Goal: Transaction & Acquisition: Purchase product/service

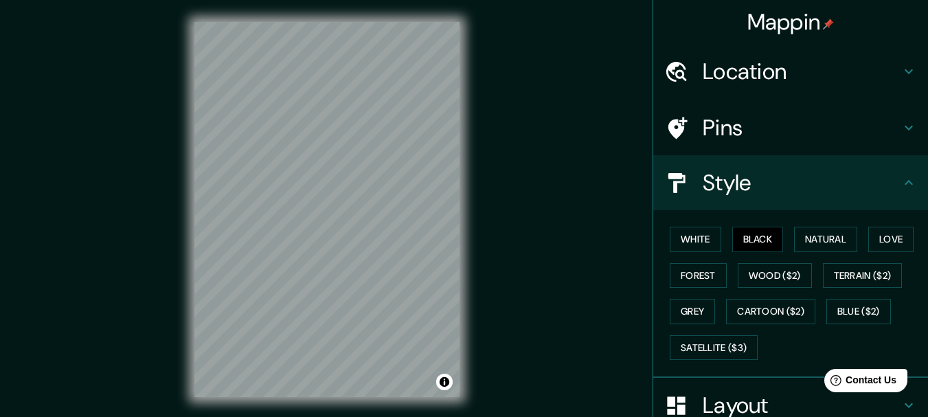
click at [730, 74] on h4 "Location" at bounding box center [801, 71] width 198 height 27
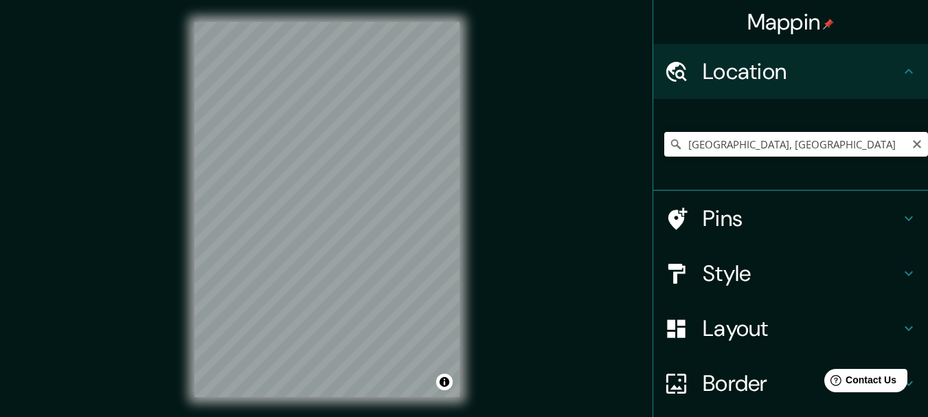
drag, startPoint x: 741, startPoint y: 143, endPoint x: 749, endPoint y: 143, distance: 8.2
click at [741, 143] on input "[GEOGRAPHIC_DATA], [GEOGRAPHIC_DATA]" at bounding box center [796, 144] width 264 height 25
click at [599, 173] on div "Mappin Location [GEOGRAPHIC_DATA], [GEOGRAPHIC_DATA] Pins Style Layout Border C…" at bounding box center [464, 220] width 928 height 441
drag, startPoint x: 575, startPoint y: 111, endPoint x: 610, endPoint y: 116, distance: 36.0
click at [575, 111] on div "Mappin Location [GEOGRAPHIC_DATA], [GEOGRAPHIC_DATA] Pins Style Layout Border C…" at bounding box center [464, 220] width 928 height 441
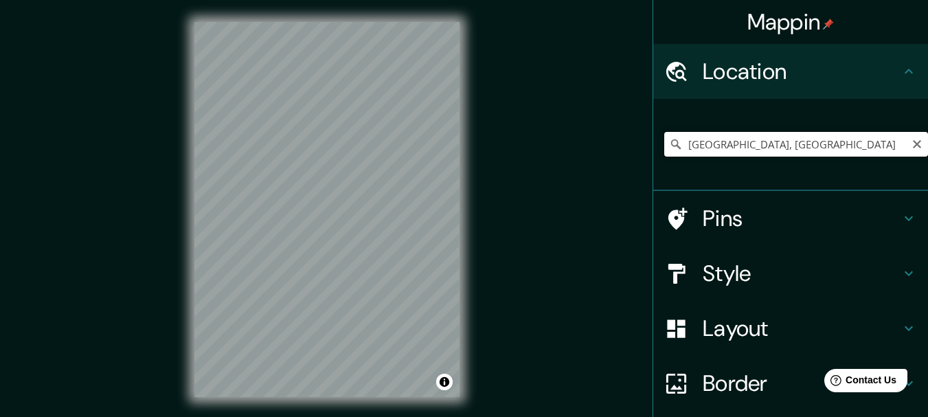
click at [691, 150] on input "[GEOGRAPHIC_DATA], [GEOGRAPHIC_DATA]" at bounding box center [796, 144] width 264 height 25
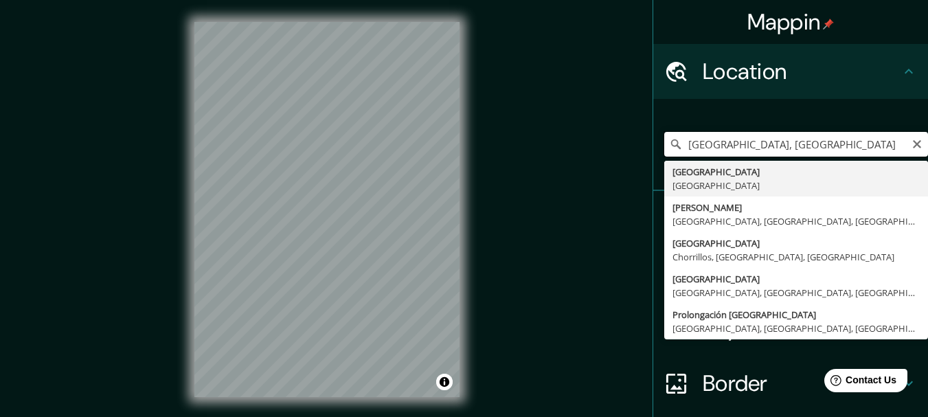
click at [691, 150] on input "[GEOGRAPHIC_DATA], [GEOGRAPHIC_DATA]" at bounding box center [796, 144] width 264 height 25
paste input "[URL][DOMAIN_NAME]"
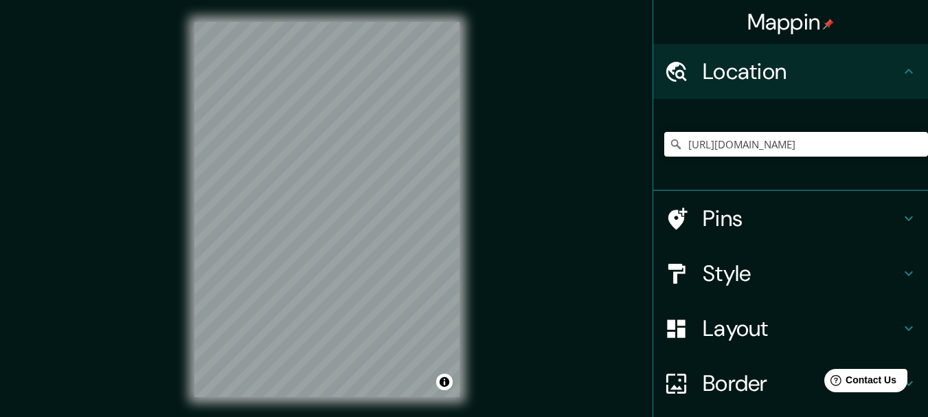
click at [828, 134] on input "https://maps.app.goo.gl/KMT9fXLtAJszAdrJ9" at bounding box center [796, 144] width 264 height 25
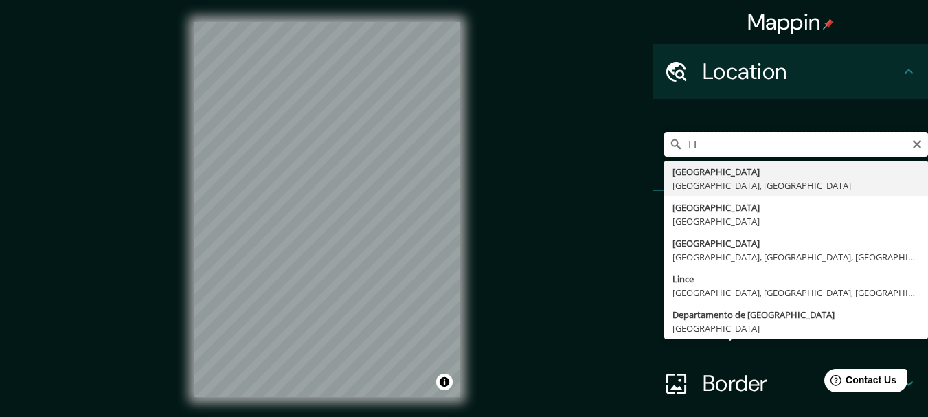
type input "L"
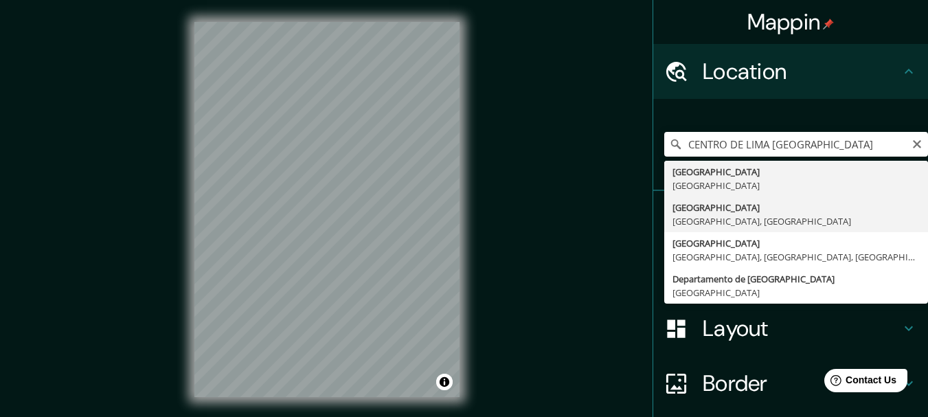
type input "Lima, Provincia de Lima, Perú"
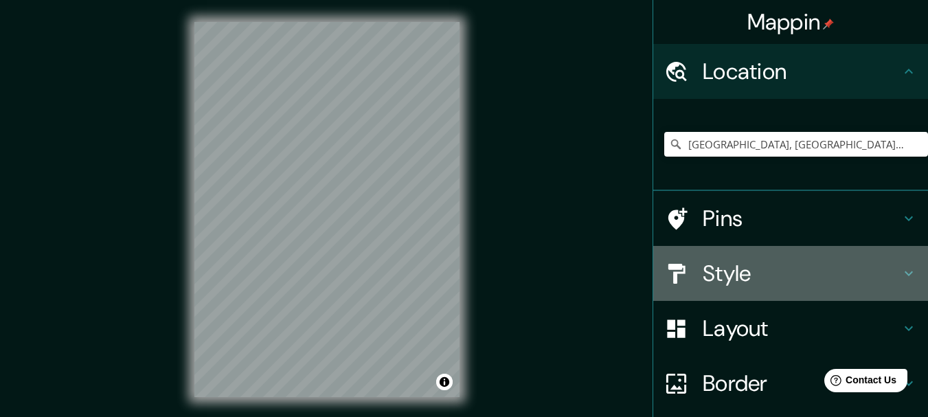
click at [704, 266] on h4 "Style" at bounding box center [801, 273] width 198 height 27
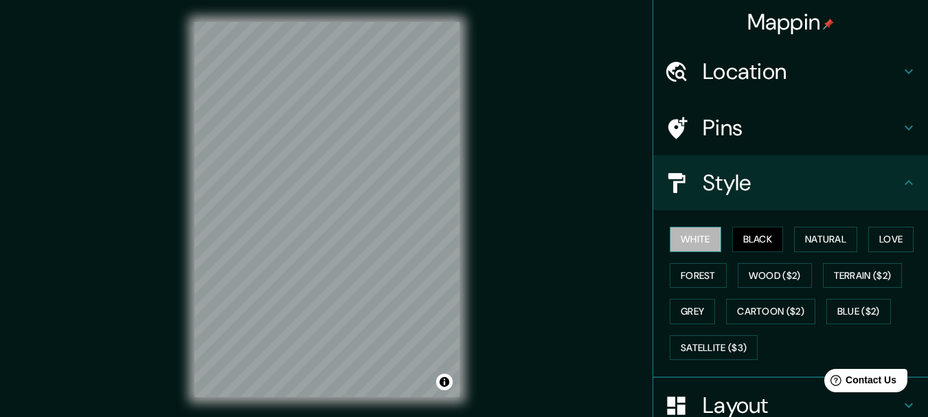
click at [689, 236] on button "White" at bounding box center [694, 239] width 51 height 25
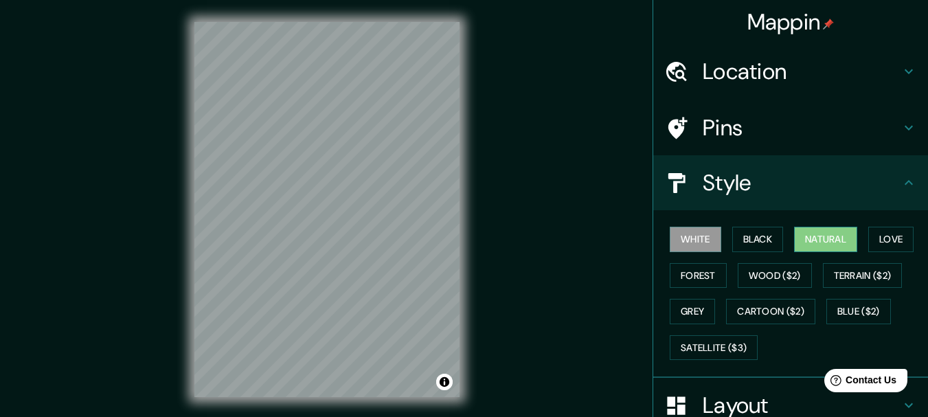
click at [825, 244] on button "Natural" at bounding box center [825, 239] width 63 height 25
click at [881, 250] on button "Love" at bounding box center [890, 239] width 45 height 25
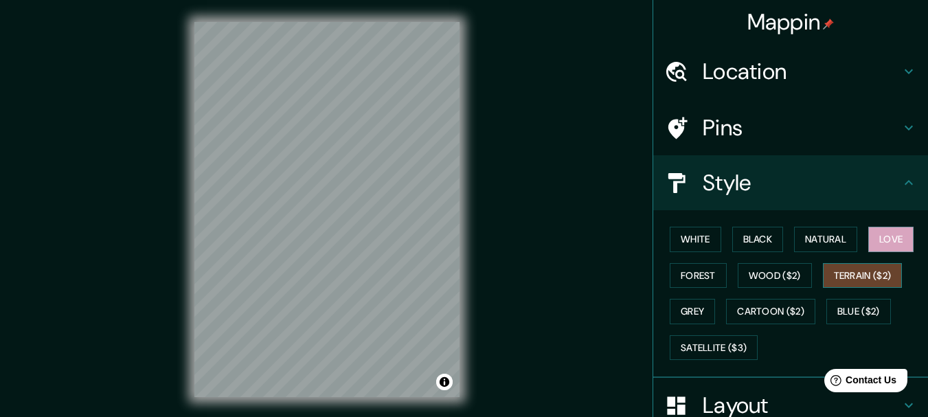
click at [840, 281] on button "Terrain ($2)" at bounding box center [862, 275] width 80 height 25
click at [755, 275] on button "Wood ($2)" at bounding box center [774, 275] width 74 height 25
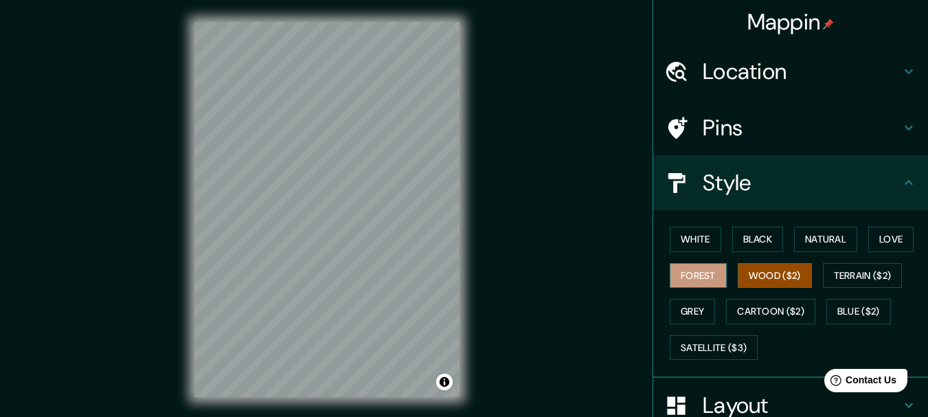
click at [710, 277] on button "Forest" at bounding box center [697, 275] width 57 height 25
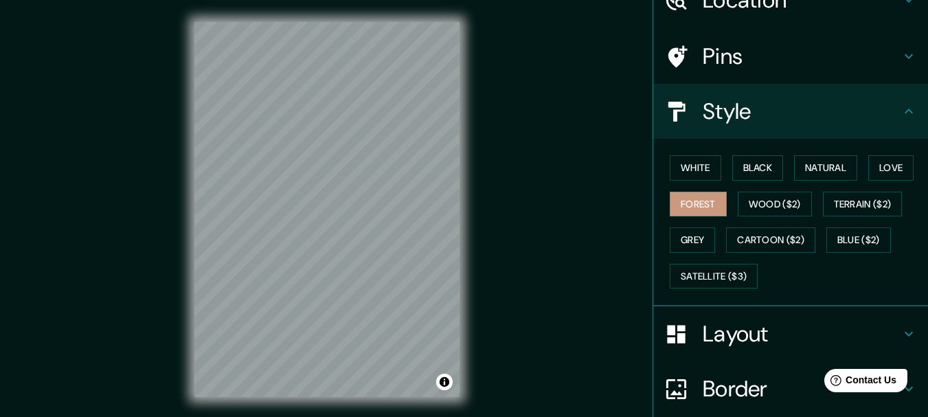
scroll to position [185, 0]
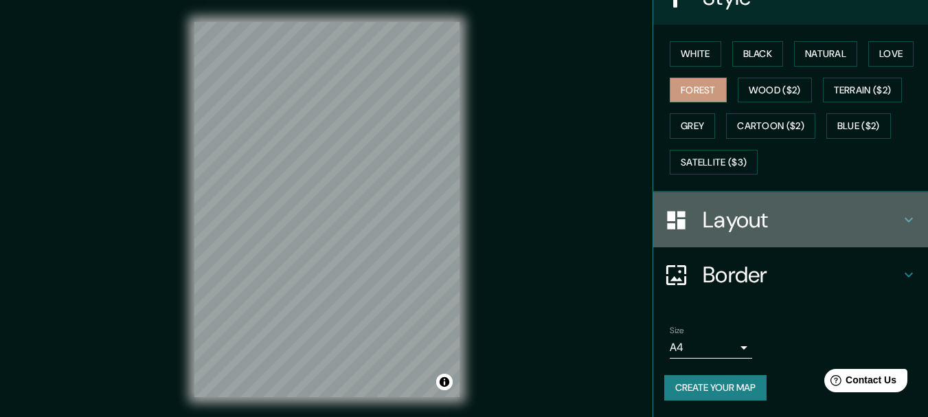
click at [747, 227] on h4 "Layout" at bounding box center [801, 219] width 198 height 27
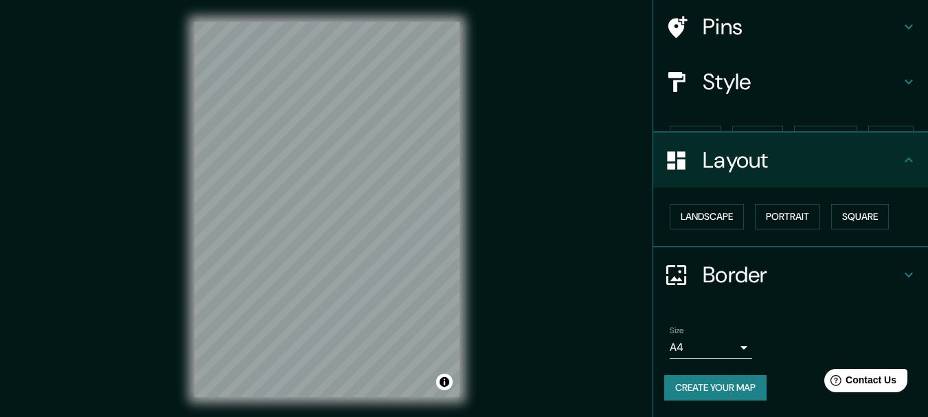
scroll to position [77, 0]
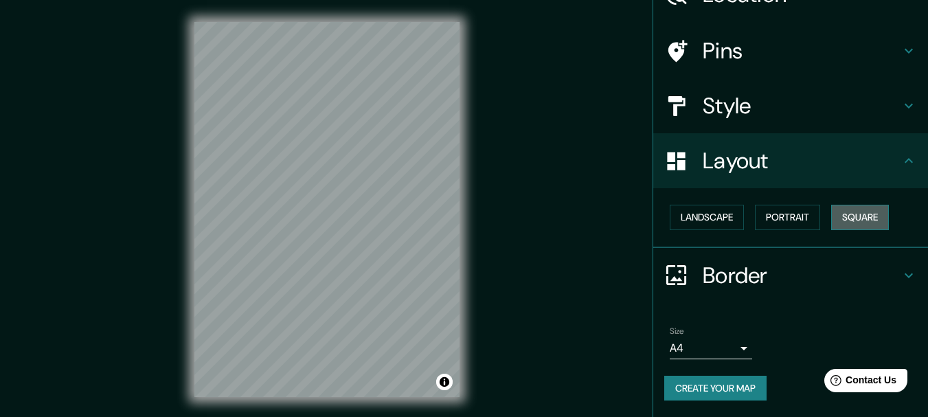
click at [857, 214] on button "Square" at bounding box center [860, 217] width 58 height 25
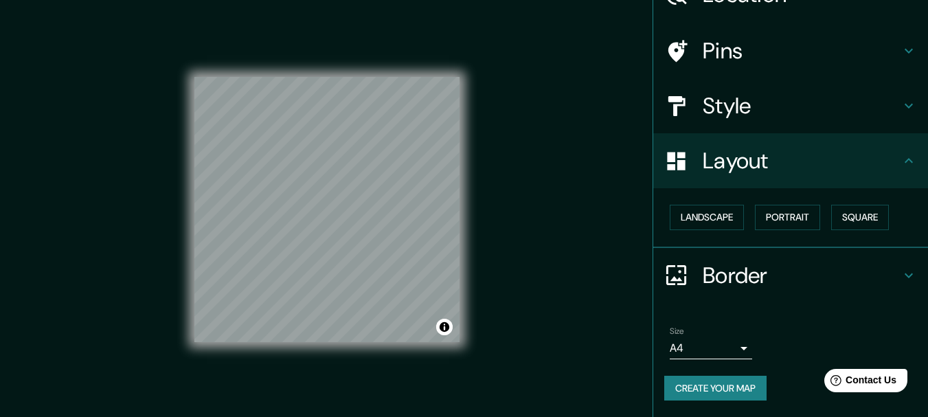
click at [728, 395] on button "Create your map" at bounding box center [715, 388] width 102 height 25
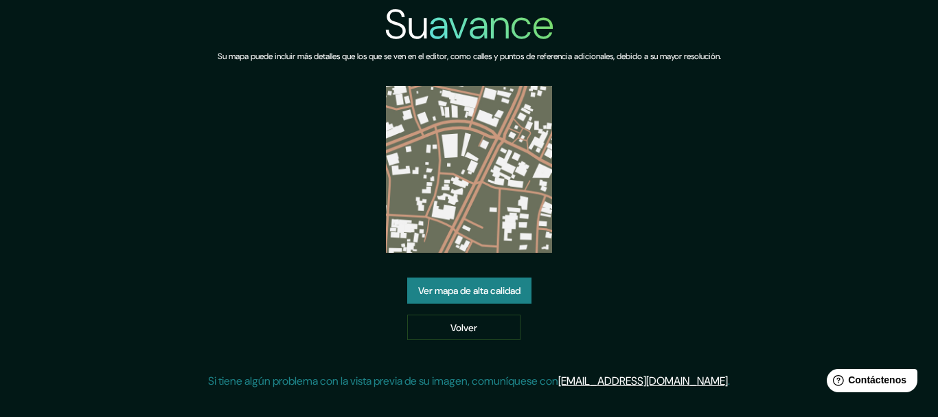
click at [668, 125] on div "Su avance Su mapa puede incluir más detalles que los que se ven en el editor, c…" at bounding box center [469, 200] width 522 height 400
click at [490, 286] on font "Ver mapa de alta calidad" at bounding box center [469, 290] width 102 height 12
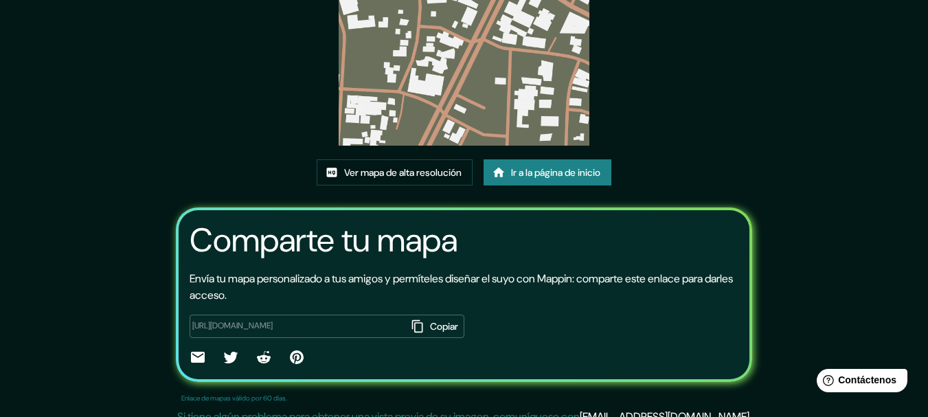
scroll to position [179, 0]
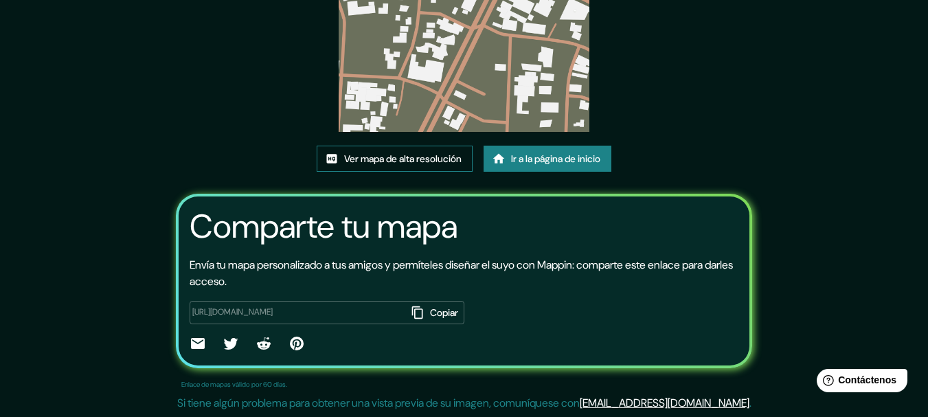
click at [411, 154] on font "Ver mapa de alta resolución" at bounding box center [402, 158] width 117 height 12
